Goal: Find specific fact: Find specific fact

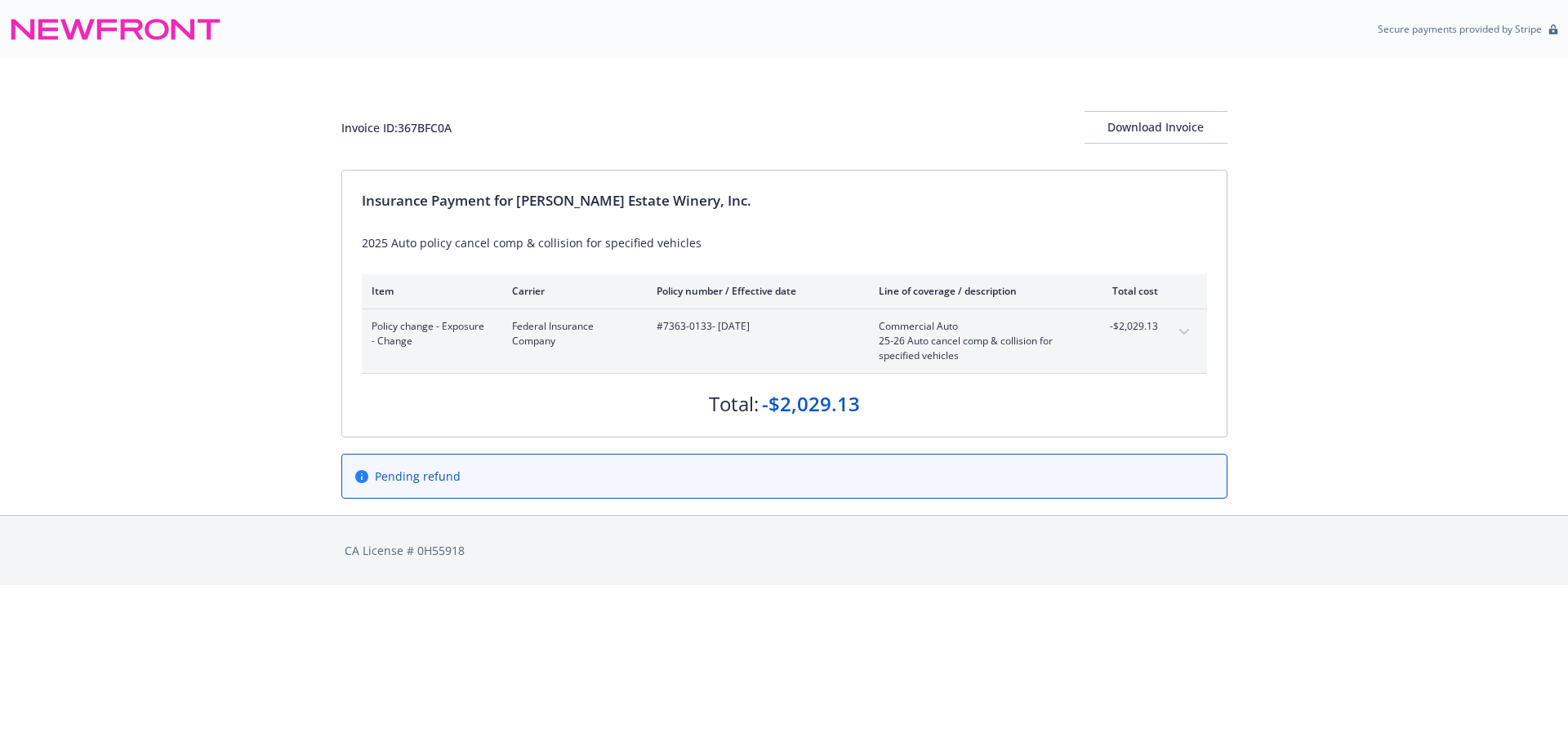
click at [1179, 327] on button "expand content" at bounding box center [1183, 332] width 26 height 26
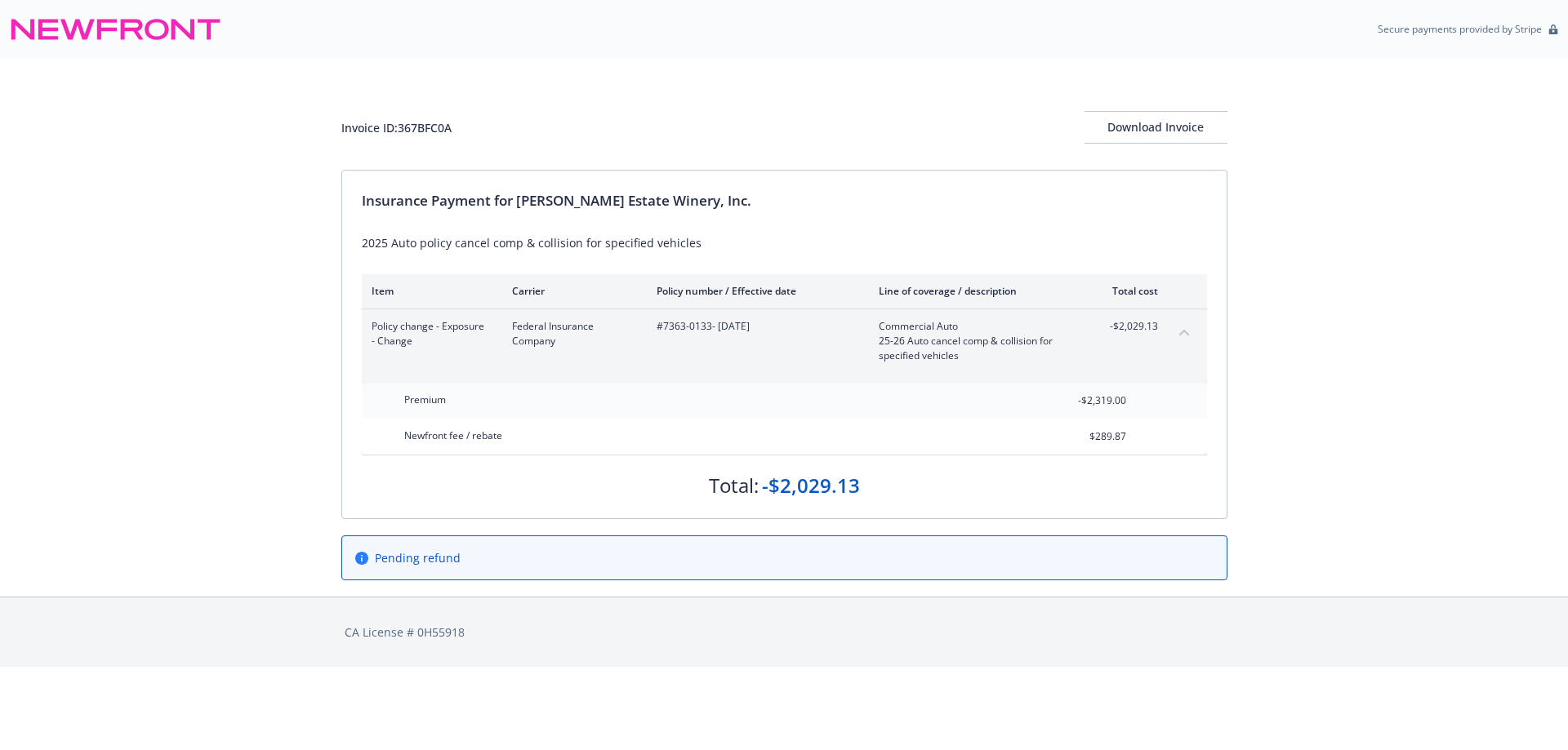
drag, startPoint x: 520, startPoint y: 207, endPoint x: 827, endPoint y: 211, distance: 307.0
click at [827, 211] on div "Insurance Payment for [PERSON_NAME] Estate Winery, Inc." at bounding box center [784, 201] width 845 height 21
copy div "[PERSON_NAME] Estate Winery, Inc."
click at [425, 127] on div "Invoice ID: 367BFC0A" at bounding box center [396, 128] width 110 height 17
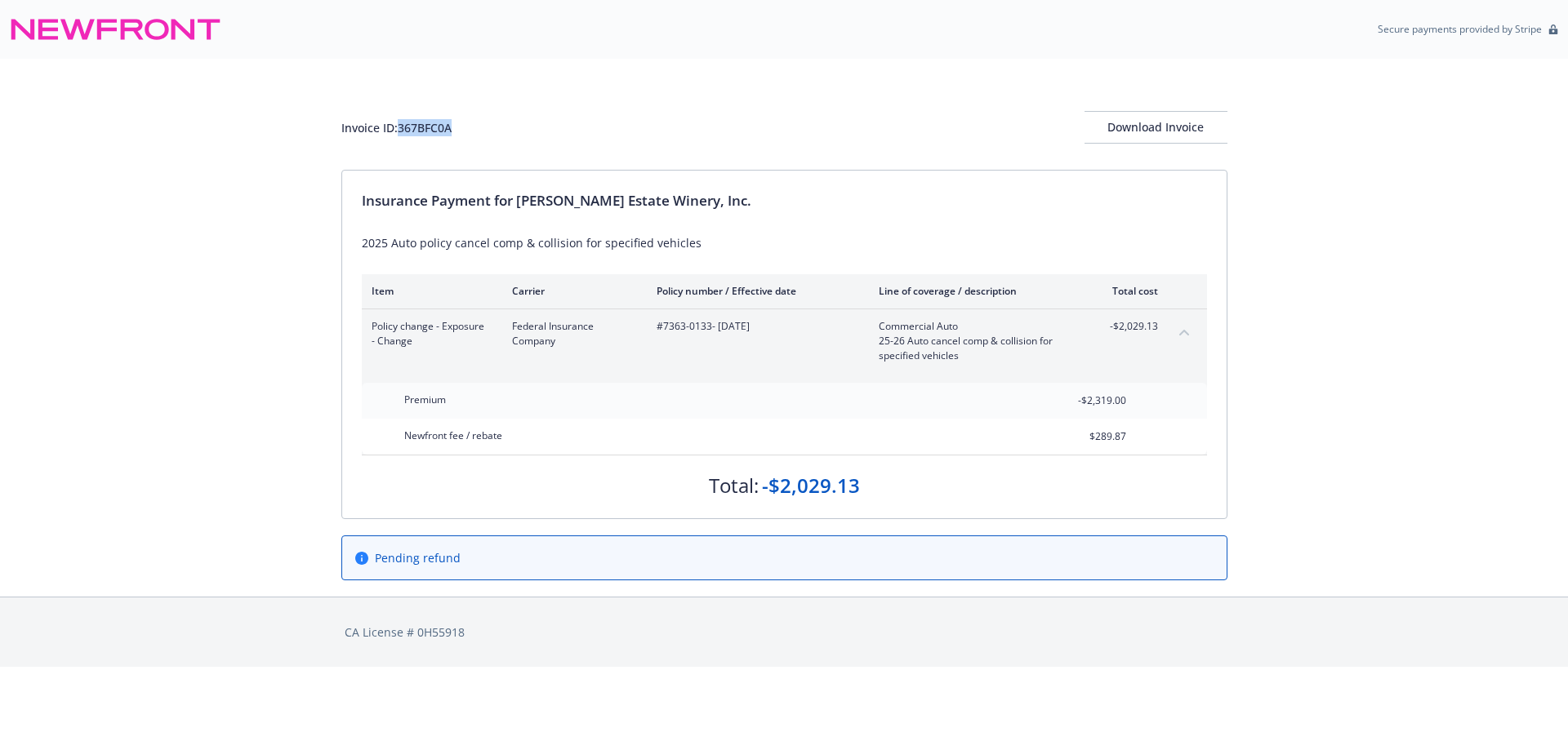
copy div "367BFC0A"
drag, startPoint x: 662, startPoint y: 331, endPoint x: 709, endPoint y: 332, distance: 47.0
click at [709, 332] on span "#7363-0133 - [DATE]" at bounding box center [754, 326] width 196 height 15
copy span "7363-0133"
